Goal: Check status: Check status

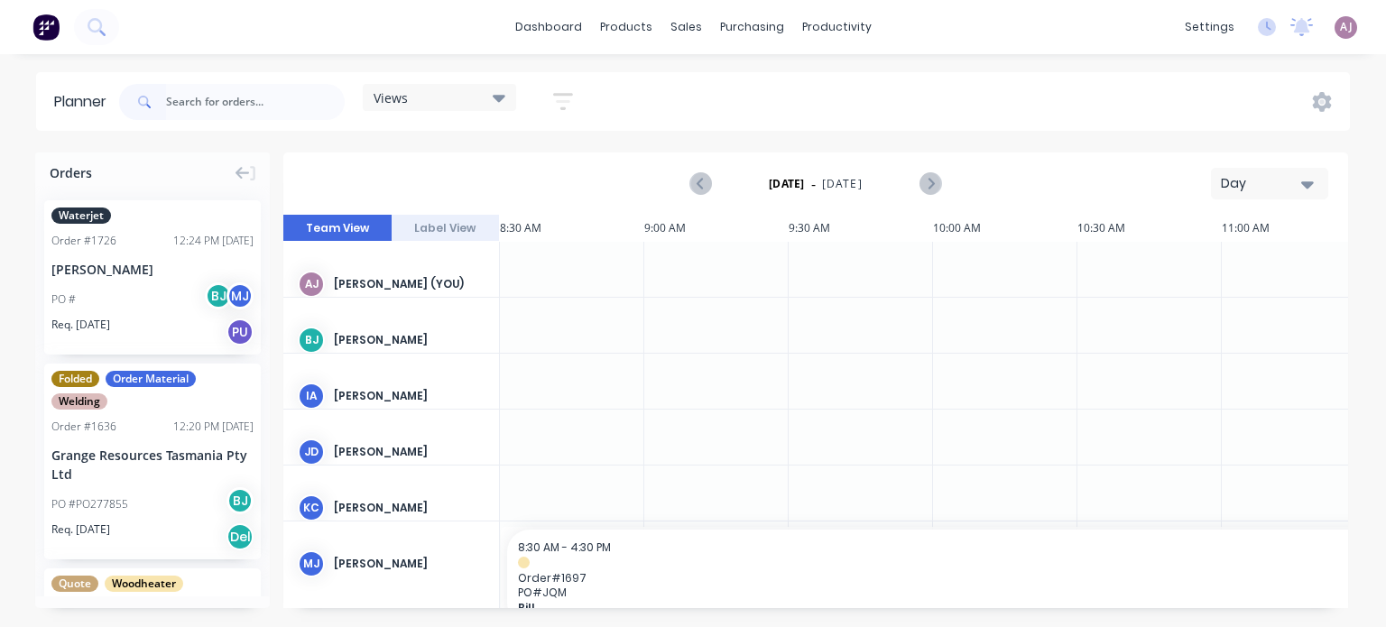
scroll to position [0, 1253]
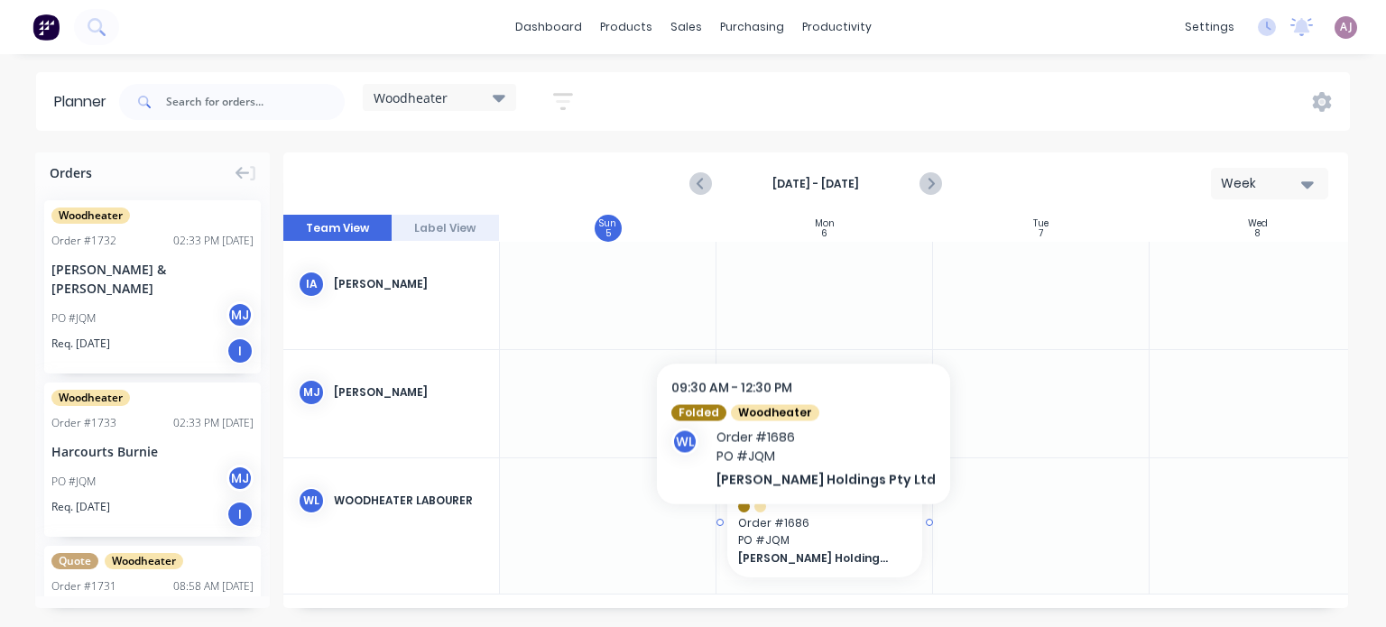
click at [778, 532] on span "PO # JQM" at bounding box center [824, 540] width 173 height 16
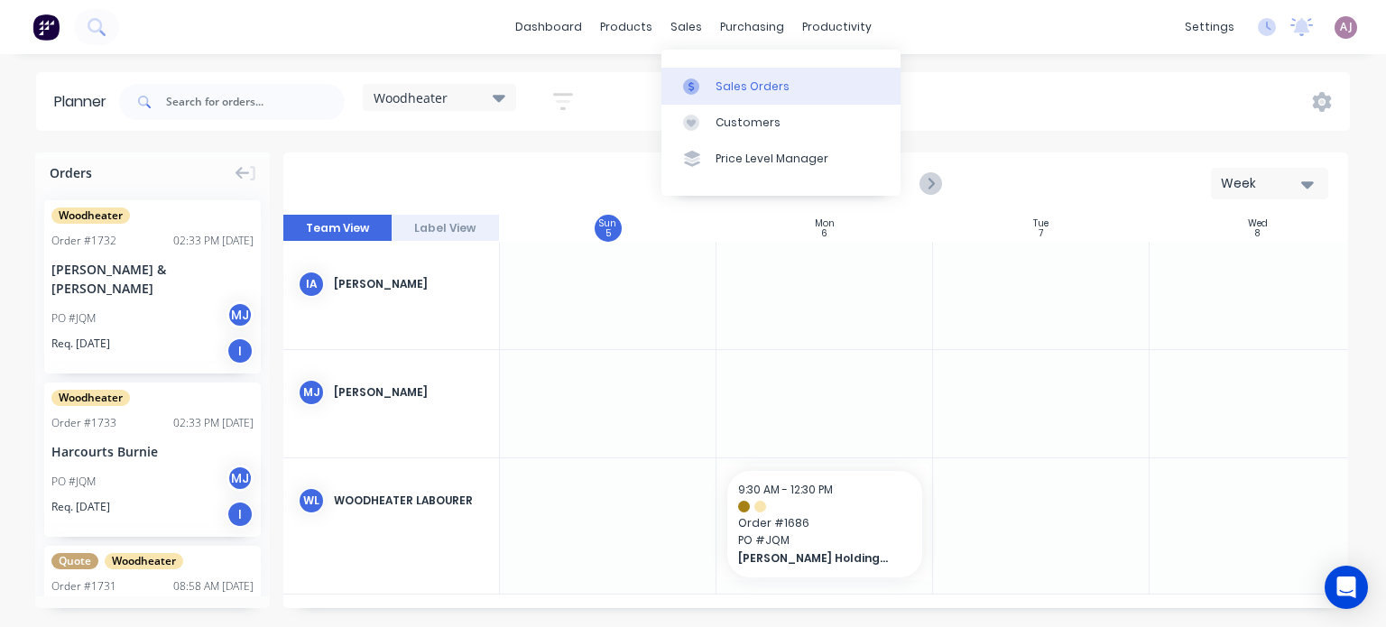
click at [713, 80] on link "Sales Orders" at bounding box center [780, 86] width 239 height 36
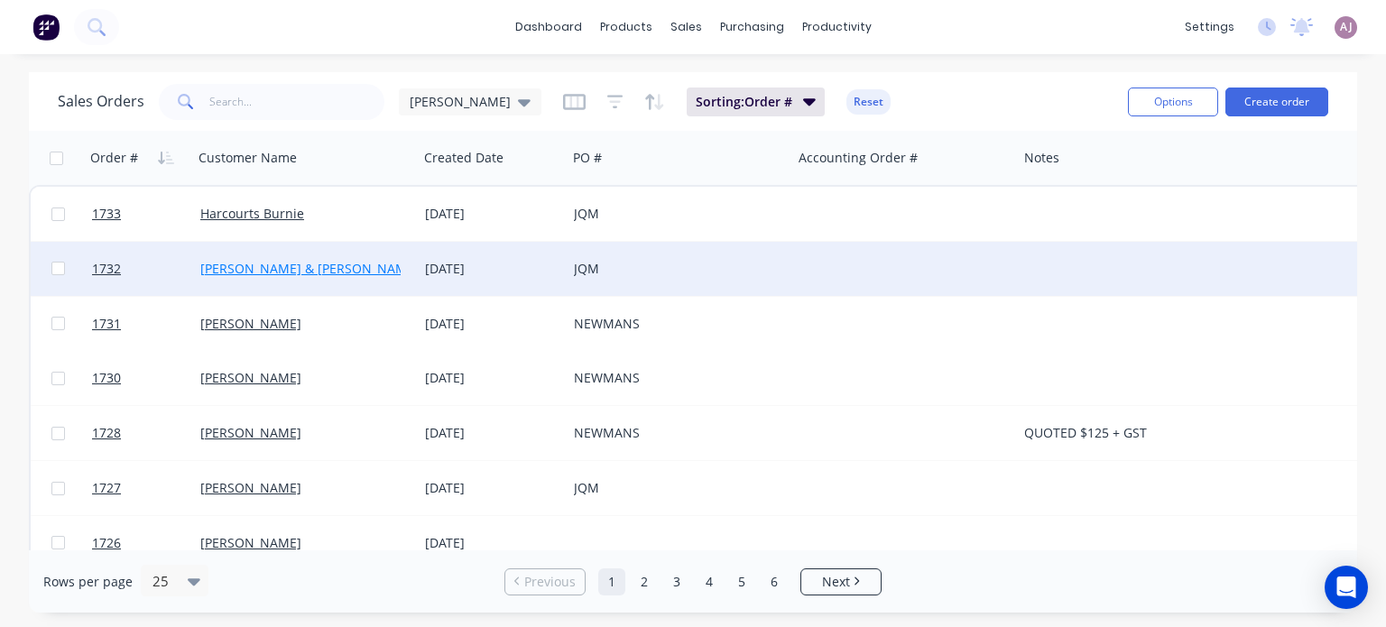
click at [253, 268] on link "Jamie & Kristy Young" at bounding box center [309, 268] width 218 height 17
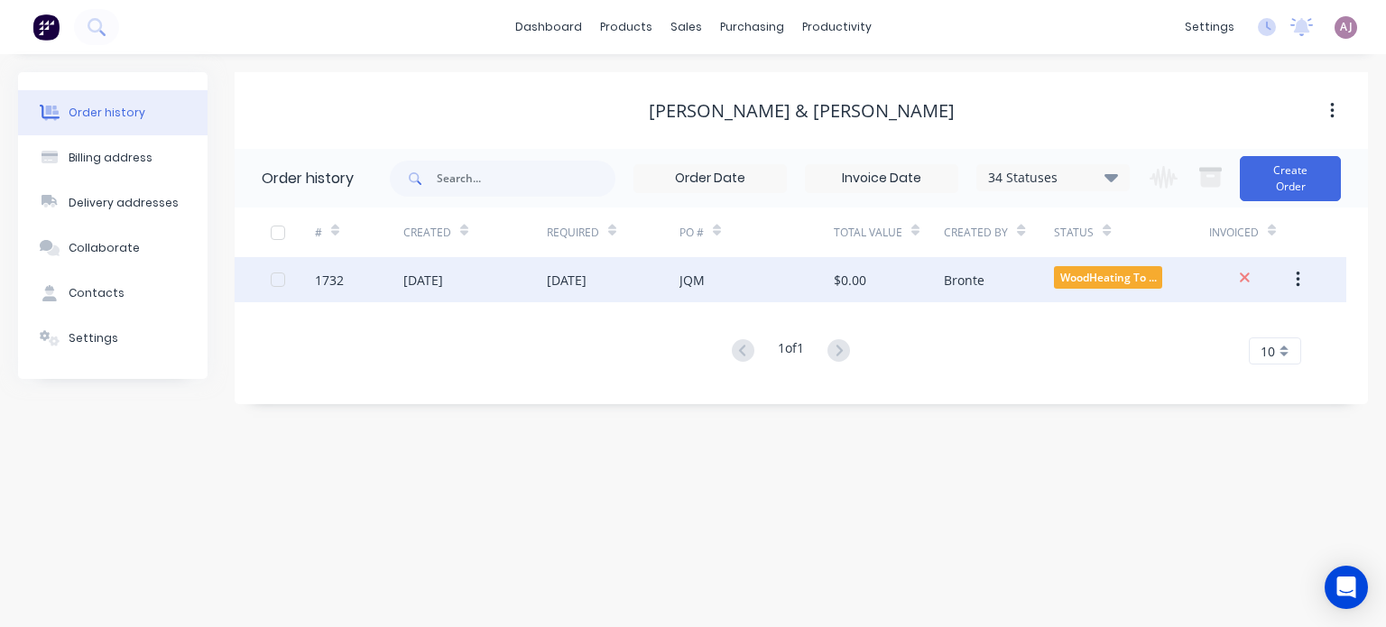
click at [587, 282] on div "16 Oct 2025" at bounding box center [567, 280] width 40 height 19
